Goal: Task Accomplishment & Management: Use online tool/utility

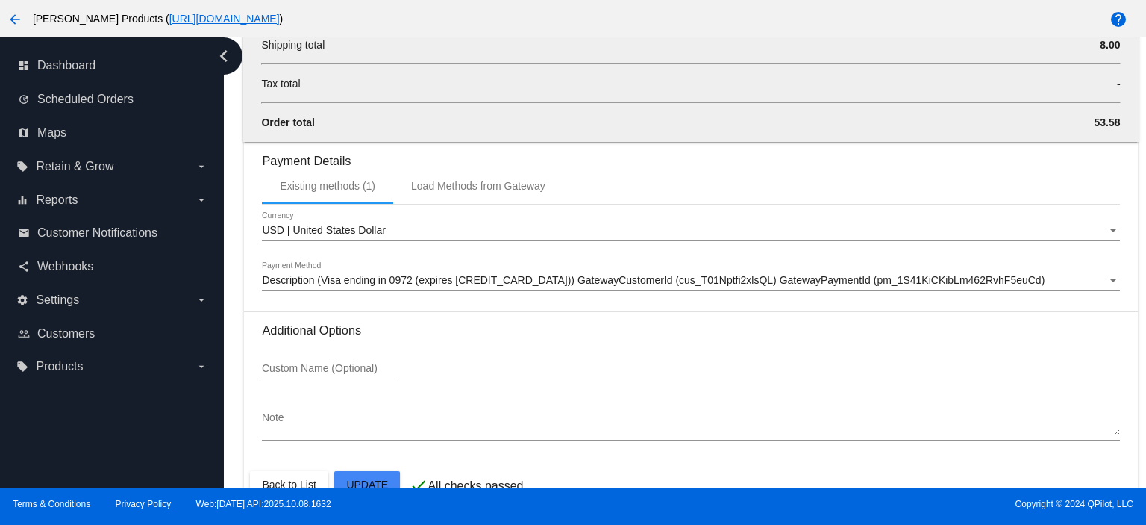
scroll to position [1642, 0]
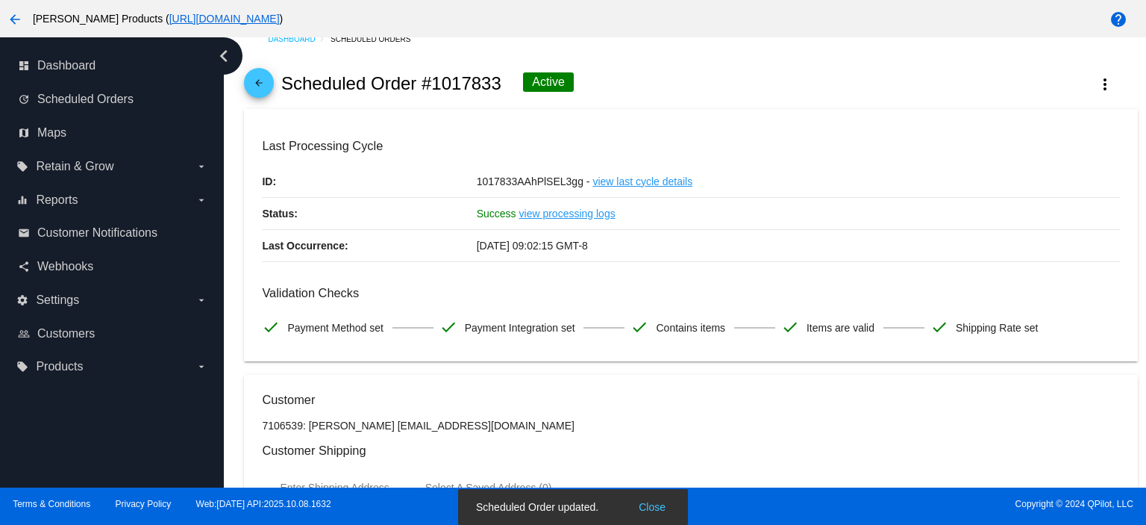
scroll to position [0, 0]
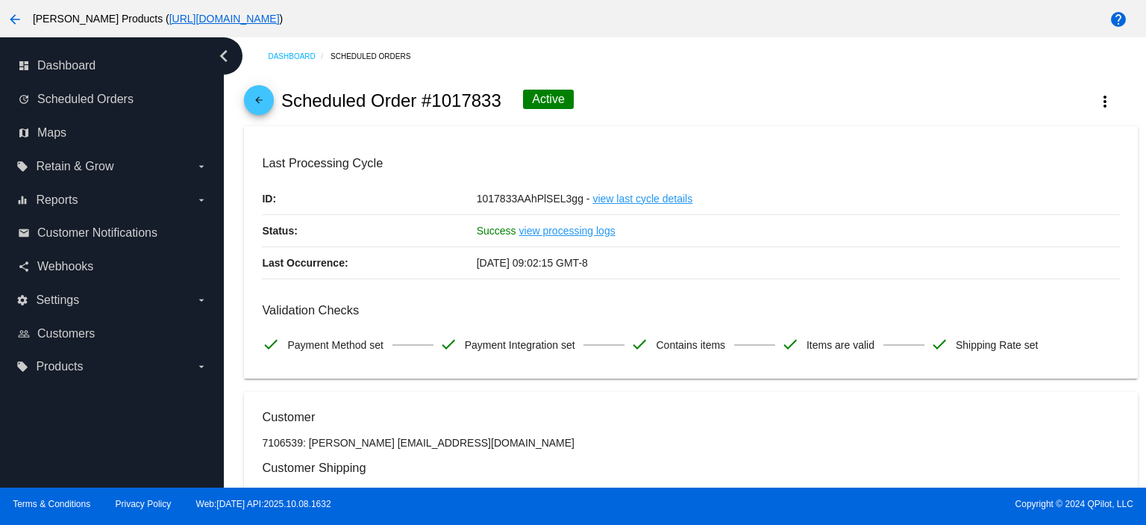
click at [257, 104] on mat-icon "arrow_back" at bounding box center [259, 104] width 18 height 18
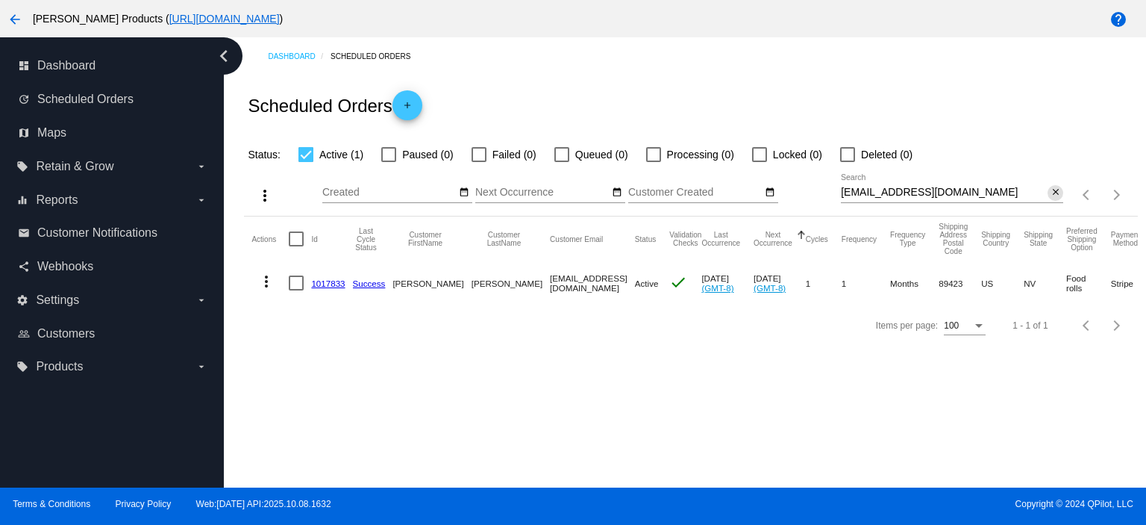
click at [1053, 193] on mat-icon "close" at bounding box center [1056, 193] width 10 height 12
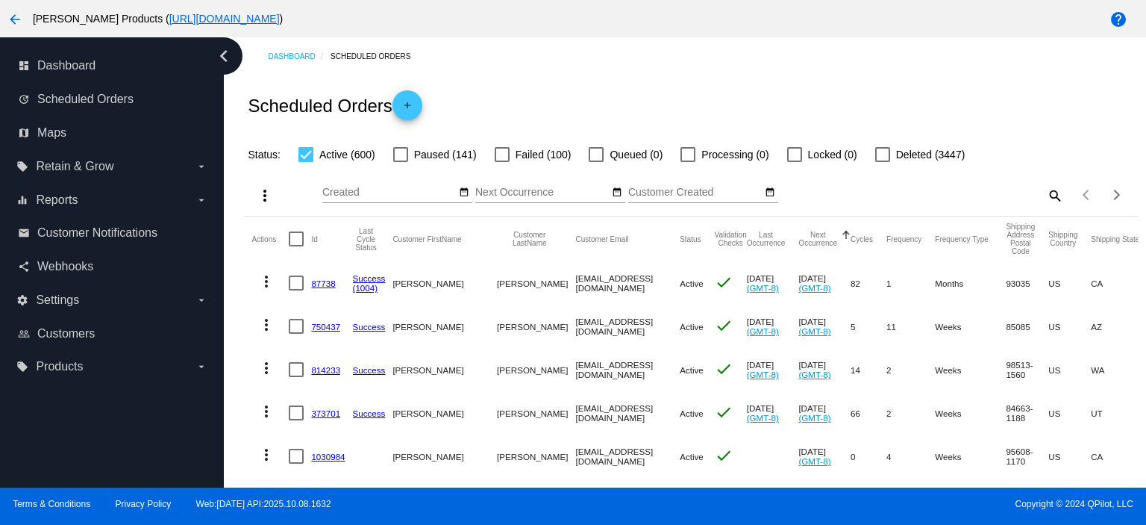
click at [322, 282] on link "87738" at bounding box center [323, 283] width 24 height 10
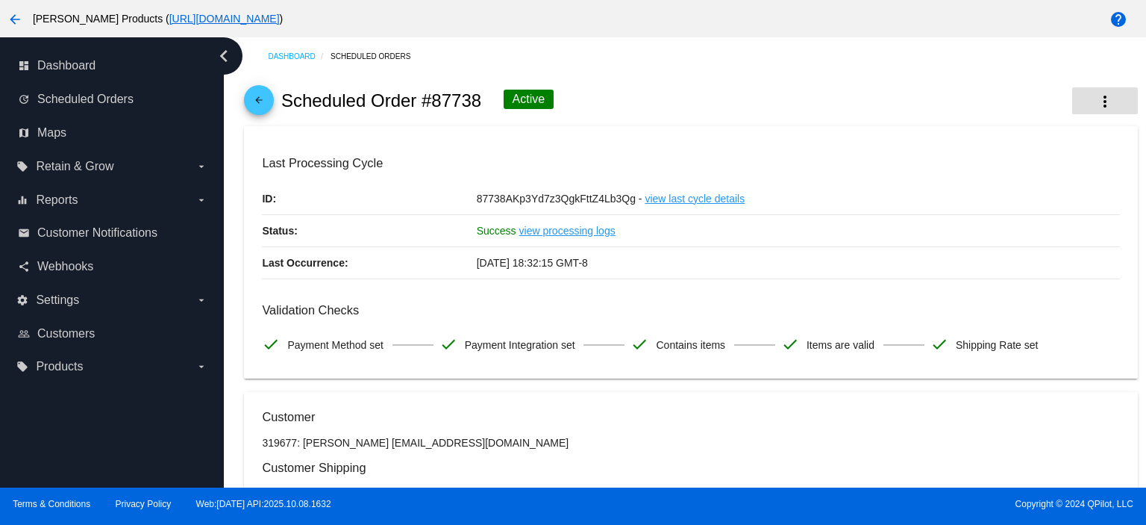
click at [1103, 101] on button "more_vert" at bounding box center [1105, 100] width 66 height 27
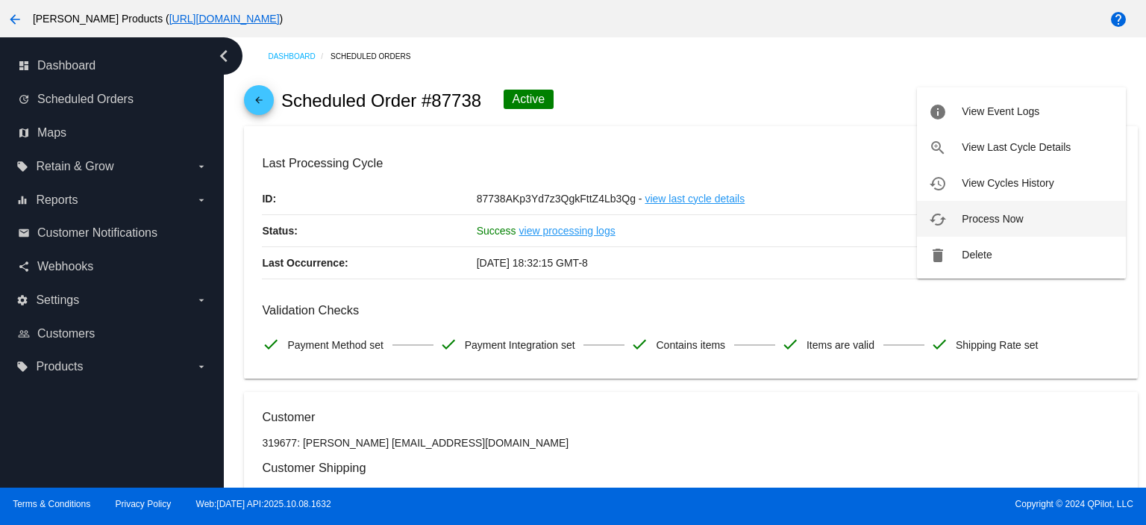
click at [1003, 215] on span "Process Now" at bounding box center [992, 219] width 61 height 12
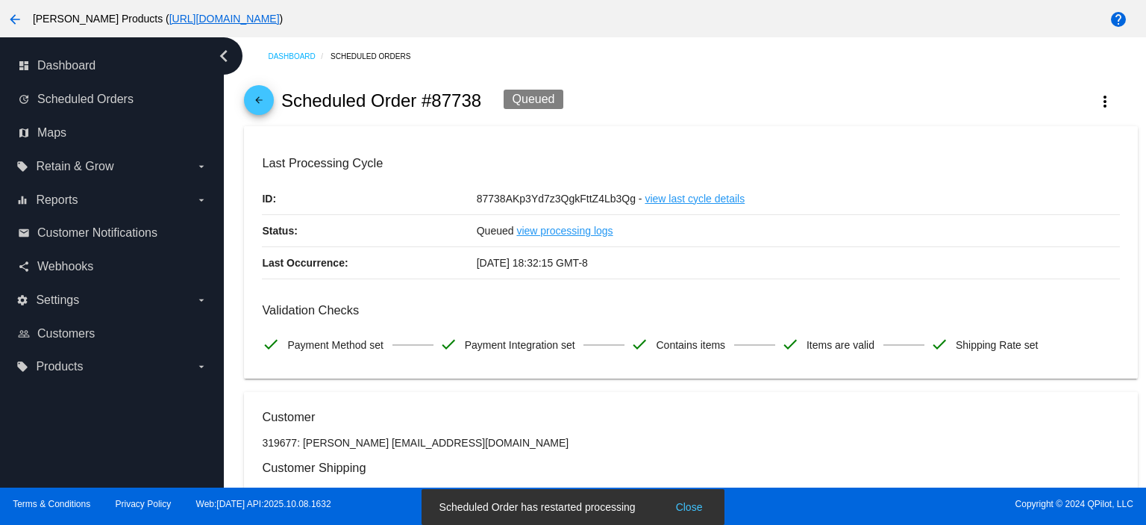
click at [252, 103] on mat-icon "arrow_back" at bounding box center [259, 104] width 18 height 18
